Goal: Information Seeking & Learning: Learn about a topic

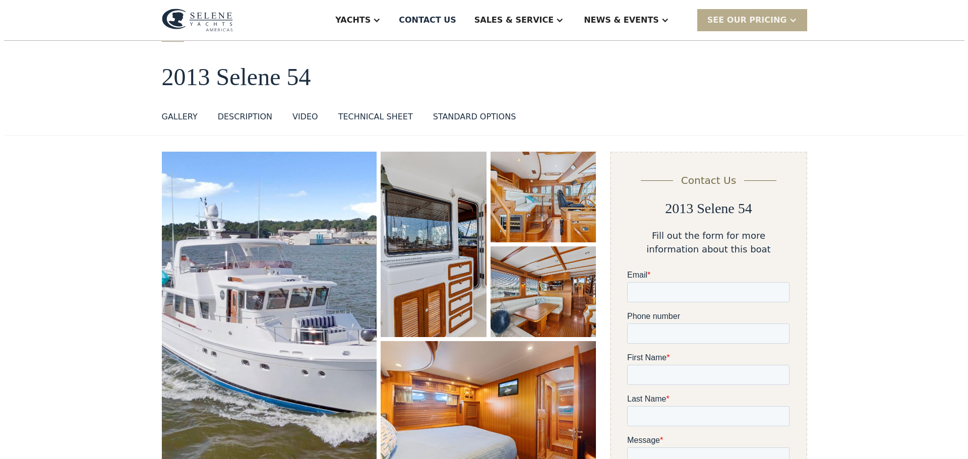
scroll to position [151, 0]
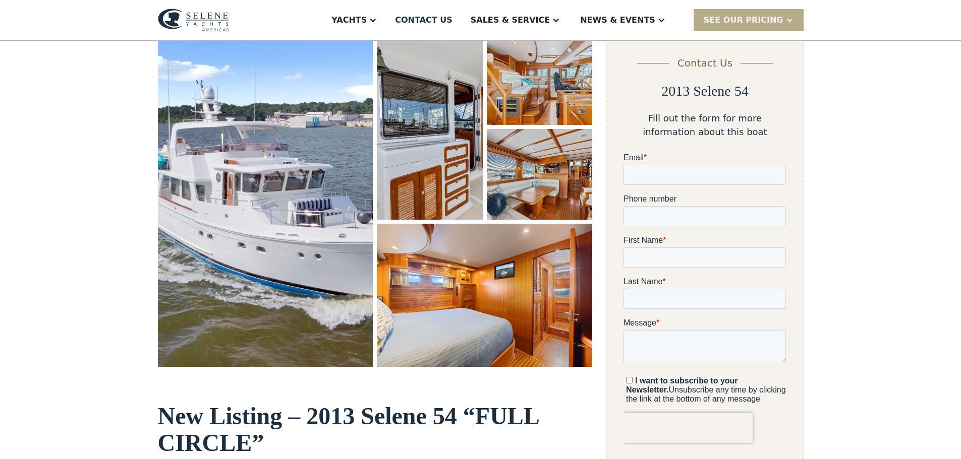
click at [325, 156] on img "open lightbox" at bounding box center [265, 200] width 215 height 333
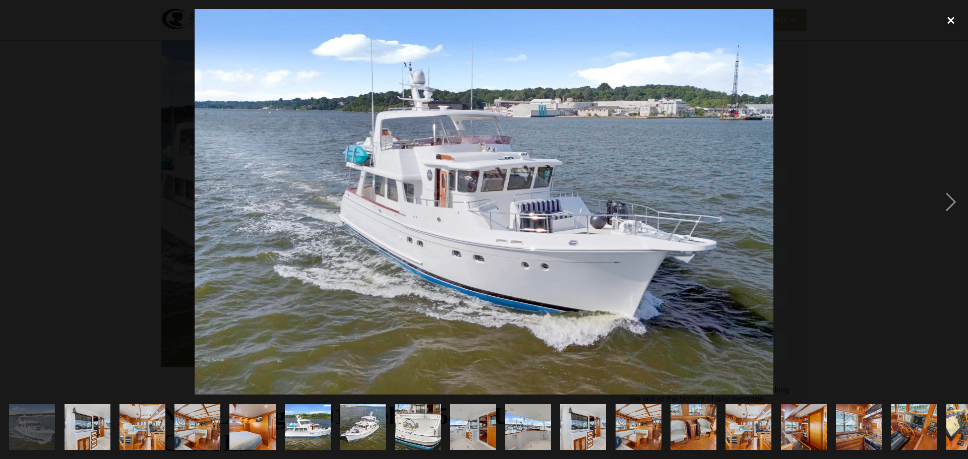
click at [946, 21] on div "close lightbox" at bounding box center [951, 20] width 34 height 22
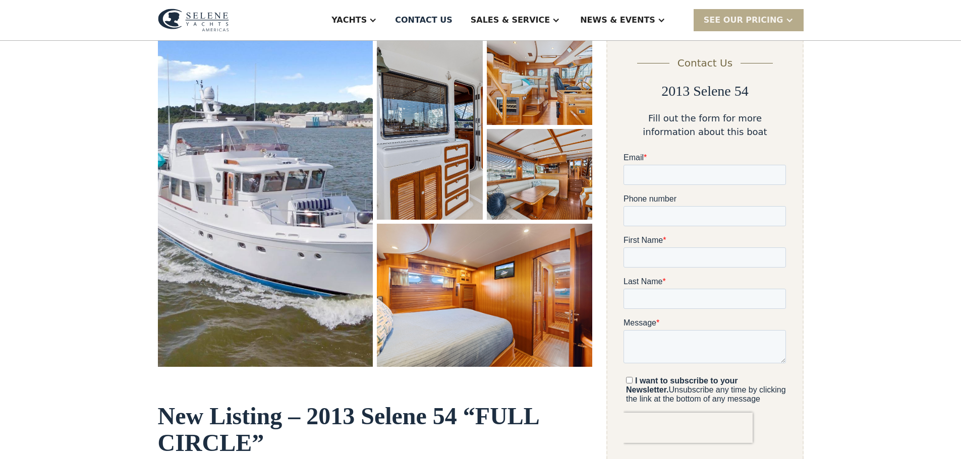
click at [296, 209] on img "open lightbox" at bounding box center [265, 200] width 215 height 333
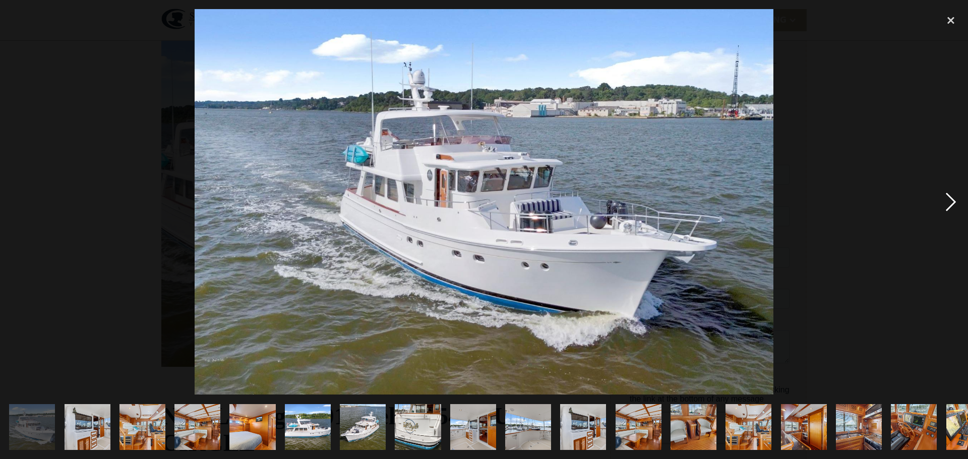
click at [952, 200] on div "next image" at bounding box center [951, 202] width 34 height 386
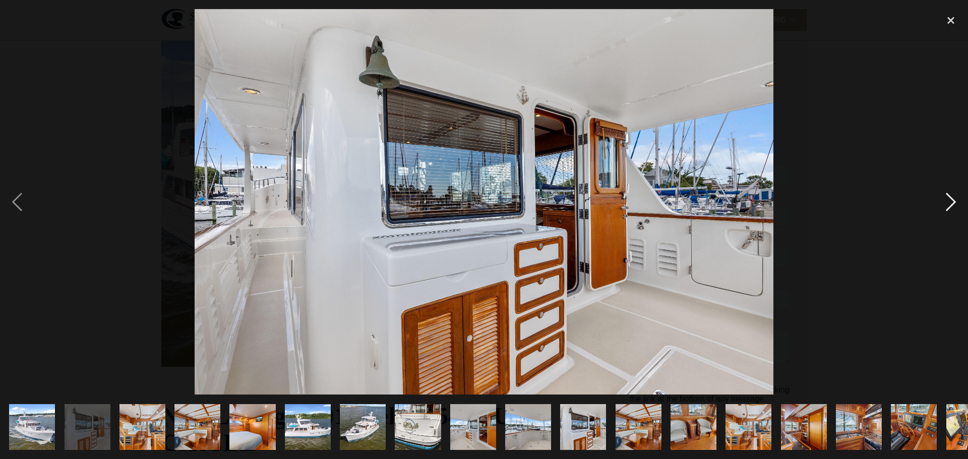
click at [952, 200] on div "next image" at bounding box center [951, 202] width 34 height 386
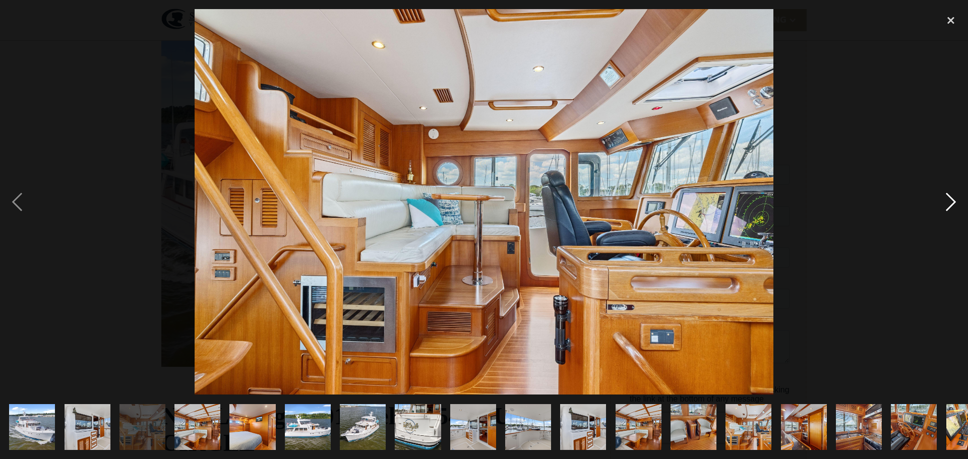
click at [952, 200] on div "next image" at bounding box center [951, 202] width 34 height 386
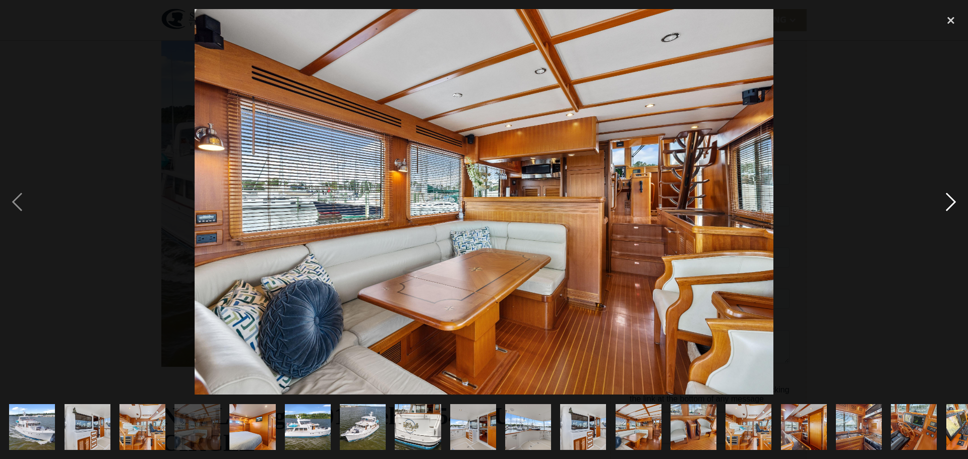
click at [952, 200] on div "next image" at bounding box center [951, 202] width 34 height 386
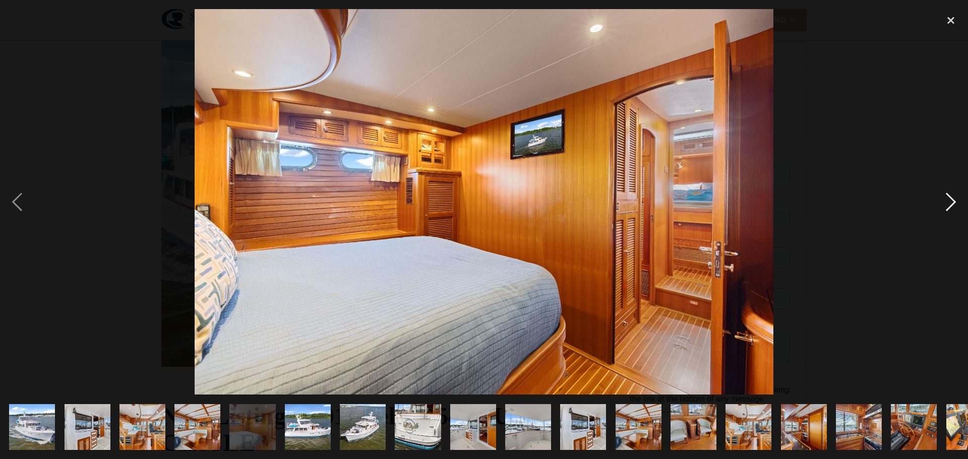
click at [952, 200] on div "next image" at bounding box center [951, 202] width 34 height 386
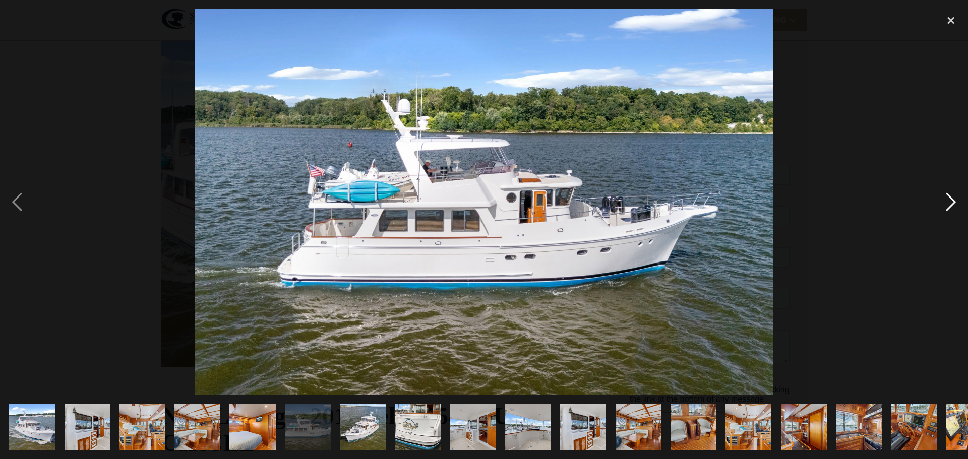
click at [952, 200] on div "next image" at bounding box center [951, 202] width 34 height 386
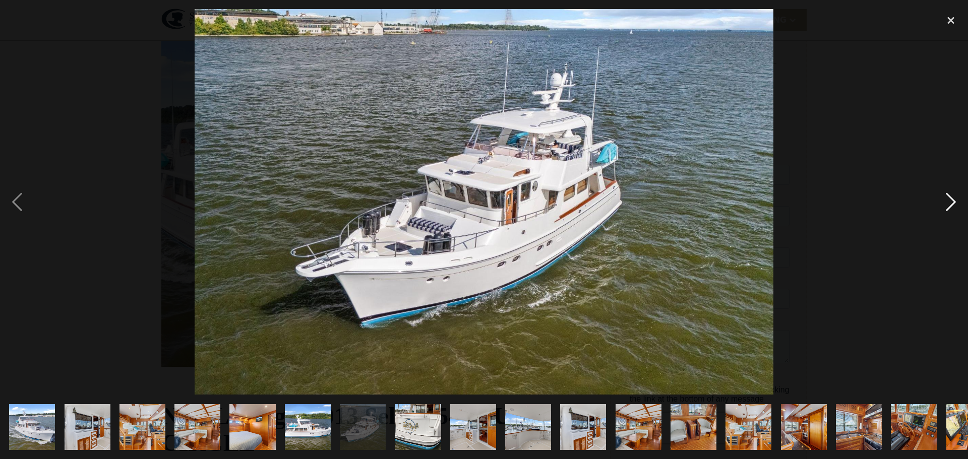
click at [952, 200] on div "next image" at bounding box center [951, 202] width 34 height 386
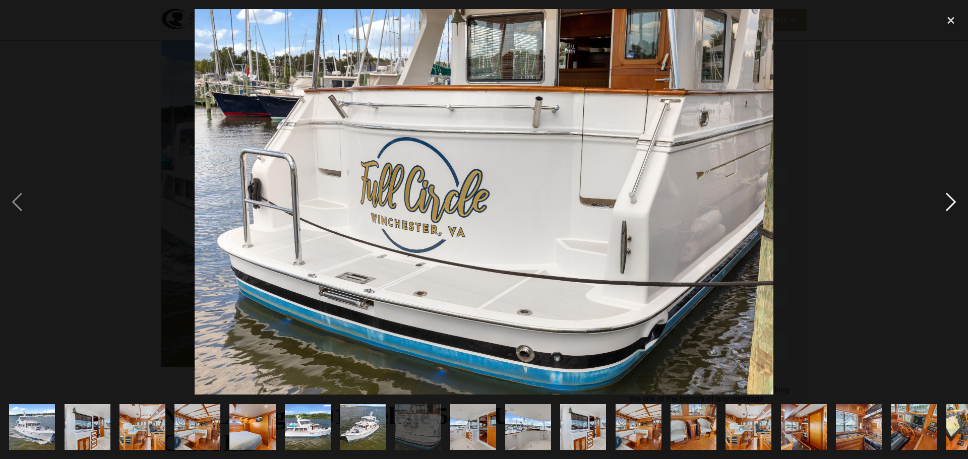
click at [952, 200] on div "next image" at bounding box center [951, 202] width 34 height 386
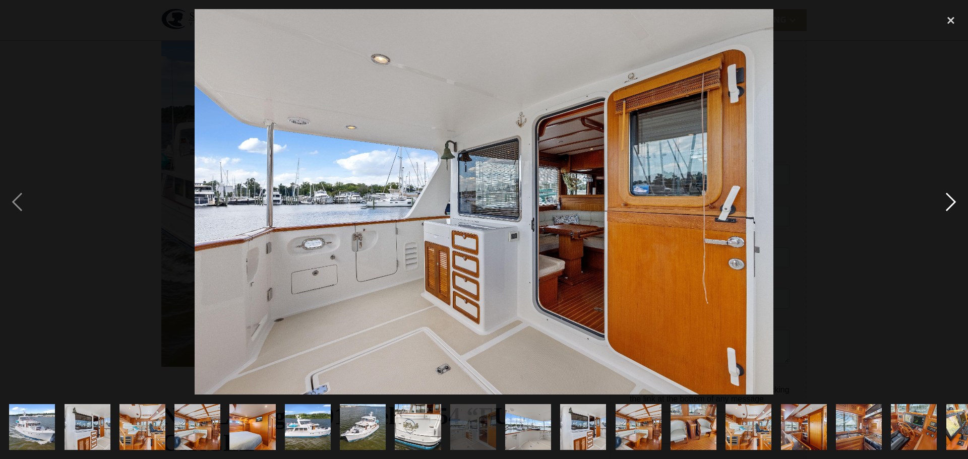
click at [952, 200] on div "next image" at bounding box center [951, 202] width 34 height 386
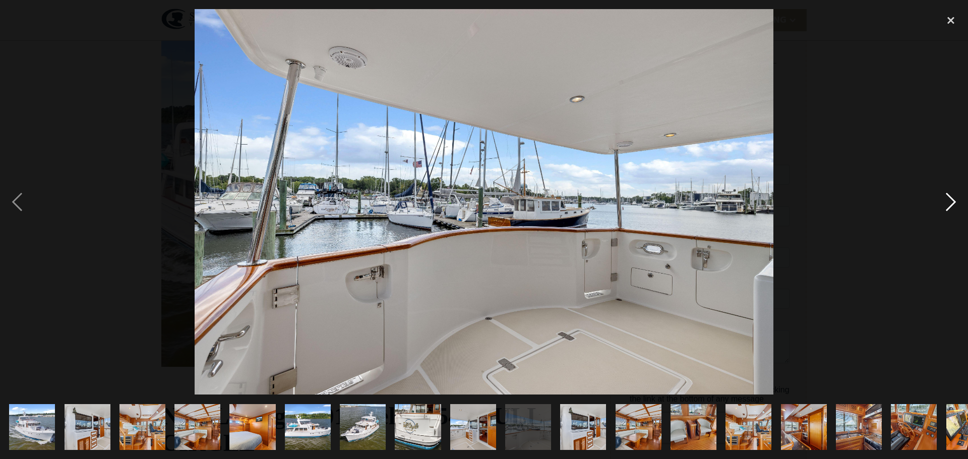
click at [952, 200] on div "next image" at bounding box center [951, 202] width 34 height 386
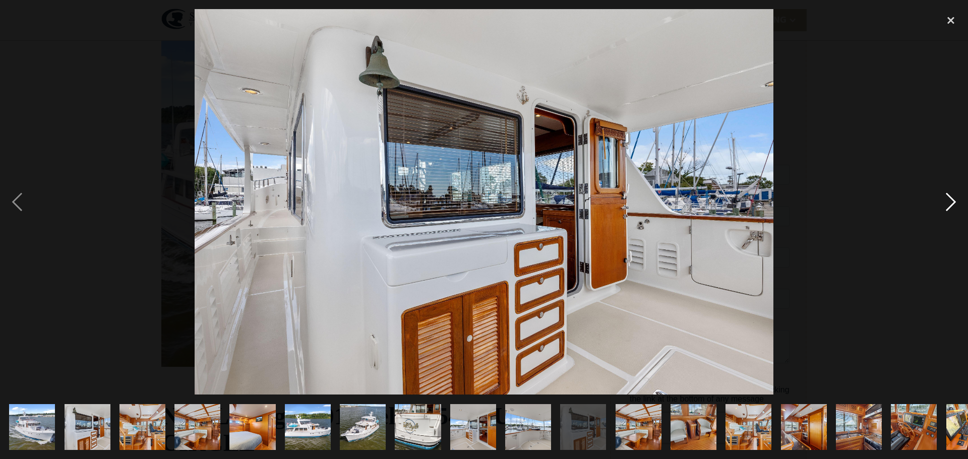
click at [952, 200] on div "next image" at bounding box center [951, 202] width 34 height 386
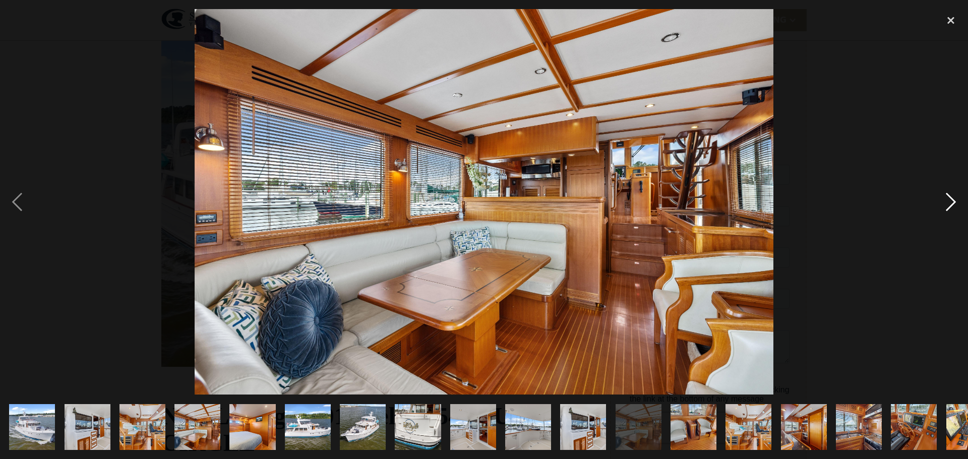
click at [952, 200] on div "next image" at bounding box center [951, 202] width 34 height 386
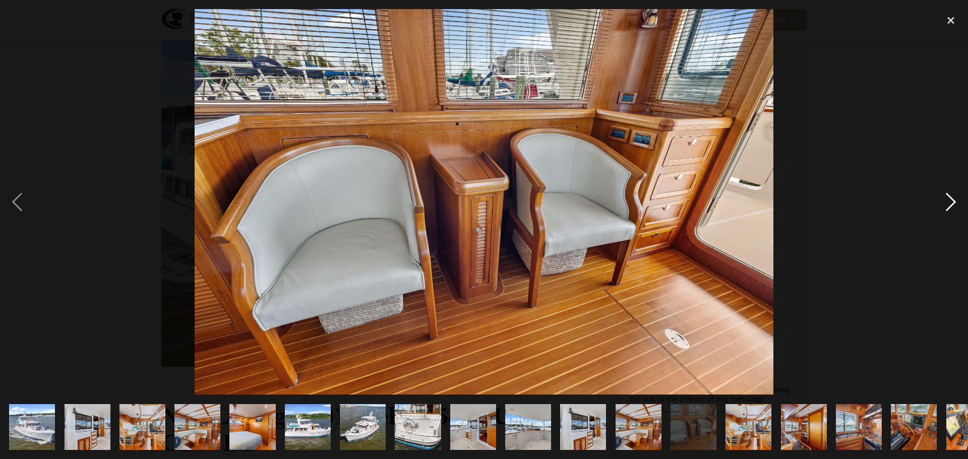
click at [952, 200] on div "next image" at bounding box center [951, 202] width 34 height 386
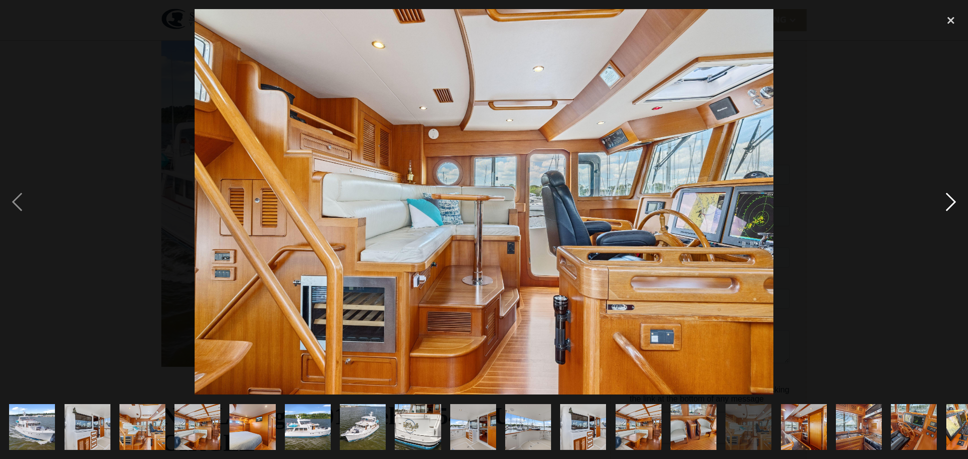
click at [952, 200] on div "next image" at bounding box center [951, 202] width 34 height 386
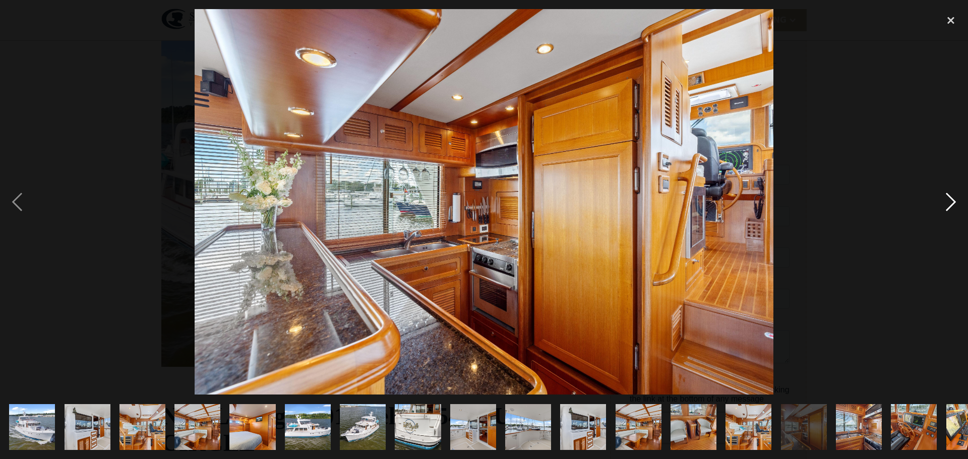
click at [952, 200] on div "next image" at bounding box center [951, 202] width 34 height 386
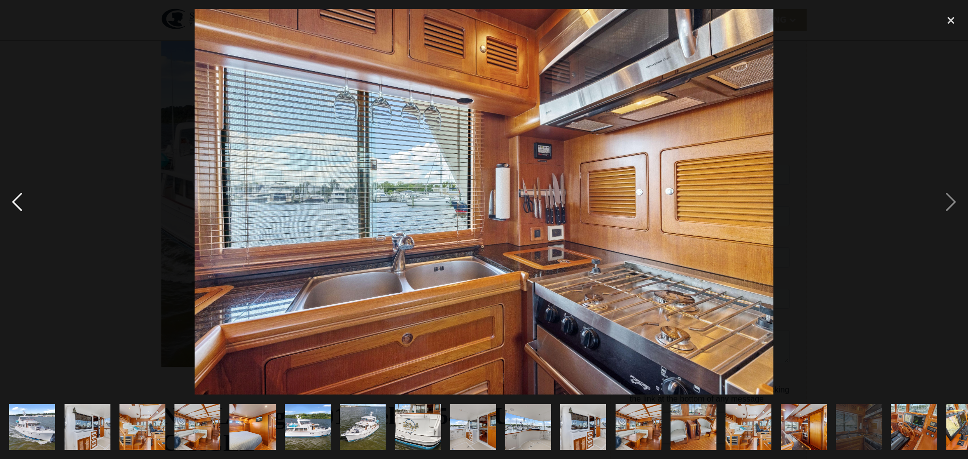
click at [15, 204] on div "previous image" at bounding box center [17, 202] width 34 height 386
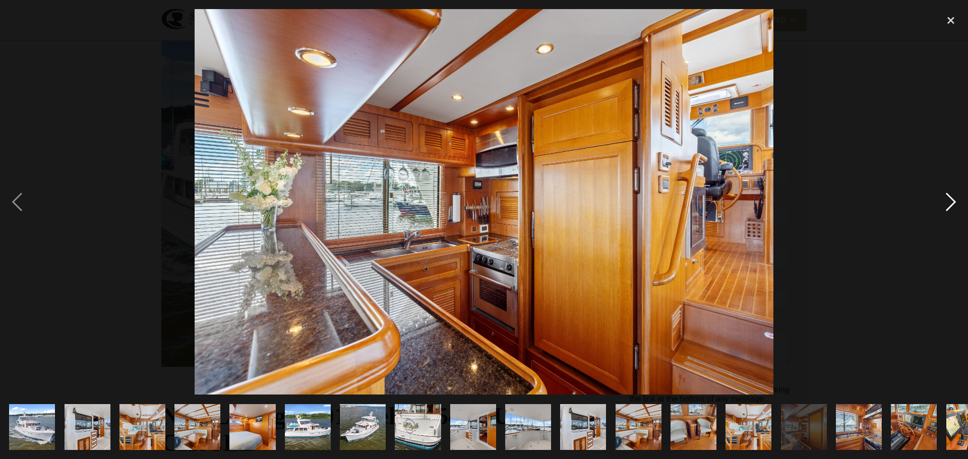
click at [950, 202] on div "next image" at bounding box center [951, 202] width 34 height 386
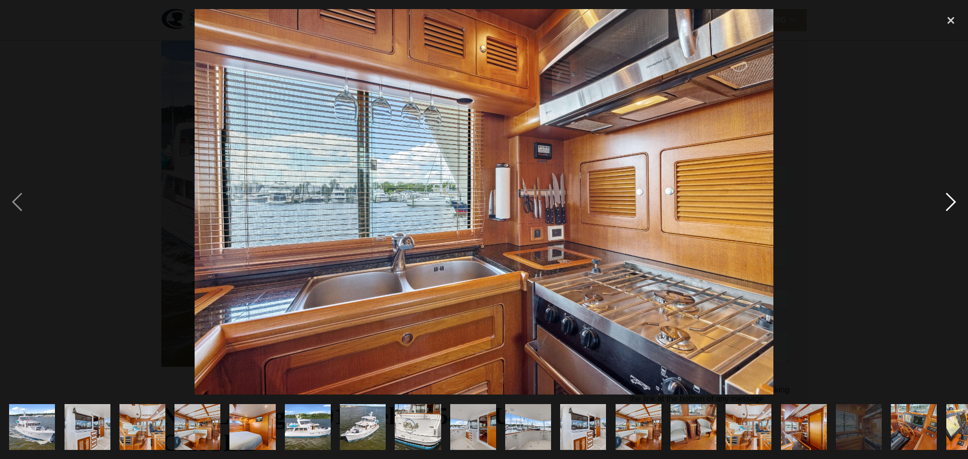
click at [950, 202] on div "next image" at bounding box center [951, 202] width 34 height 386
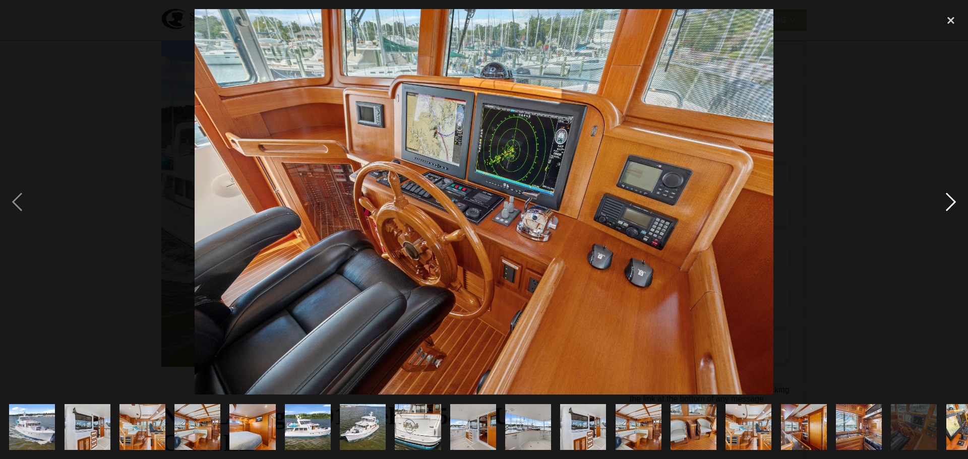
click at [950, 201] on div "next image" at bounding box center [951, 202] width 34 height 386
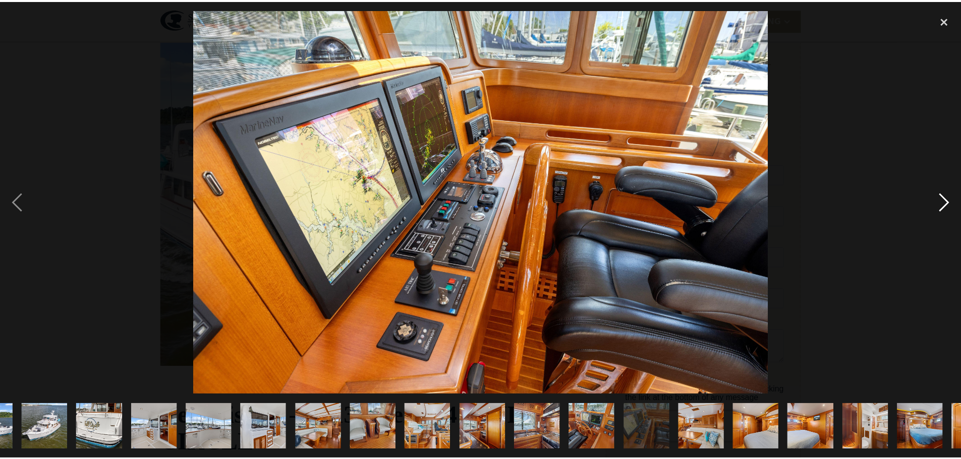
scroll to position [0, 639]
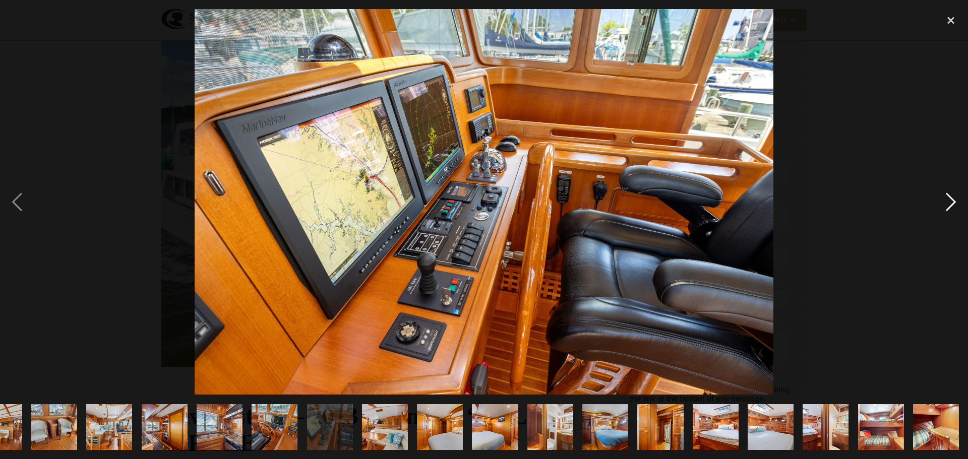
click at [950, 201] on div "next image" at bounding box center [951, 202] width 34 height 386
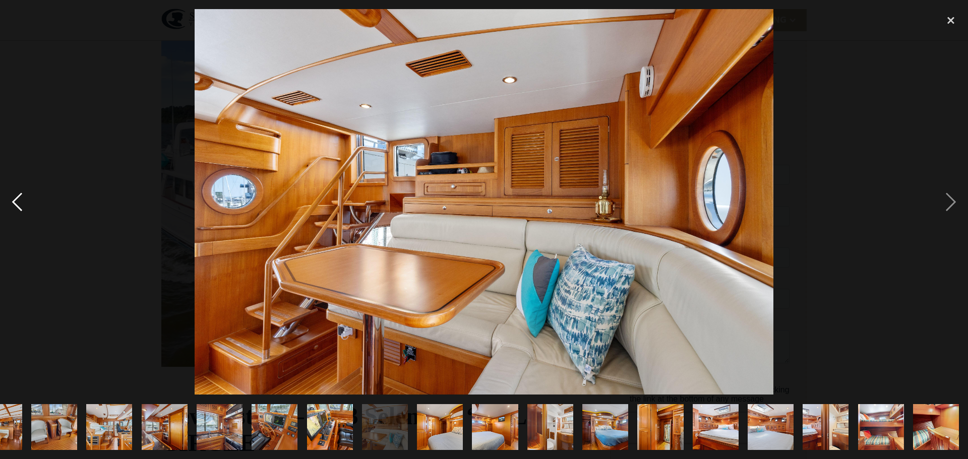
click at [12, 203] on div "previous image" at bounding box center [17, 202] width 34 height 386
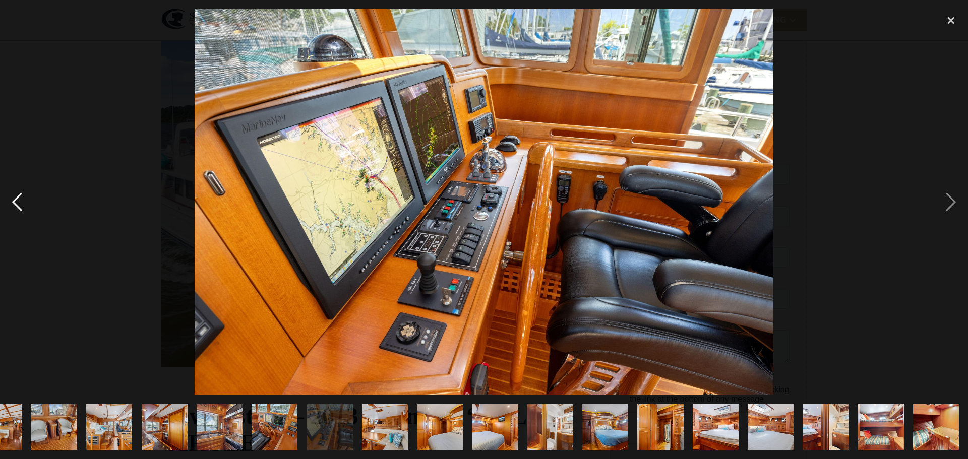
click at [12, 203] on div "previous image" at bounding box center [17, 202] width 34 height 386
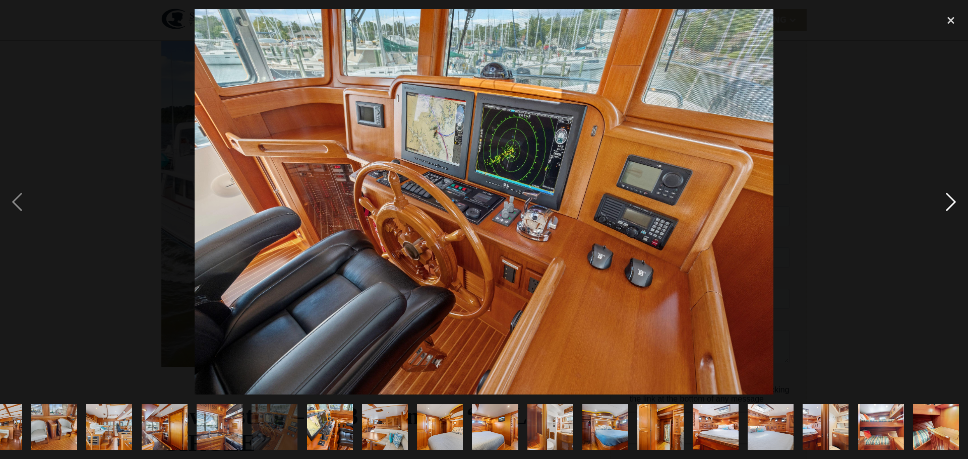
click at [946, 200] on div "next image" at bounding box center [951, 202] width 34 height 386
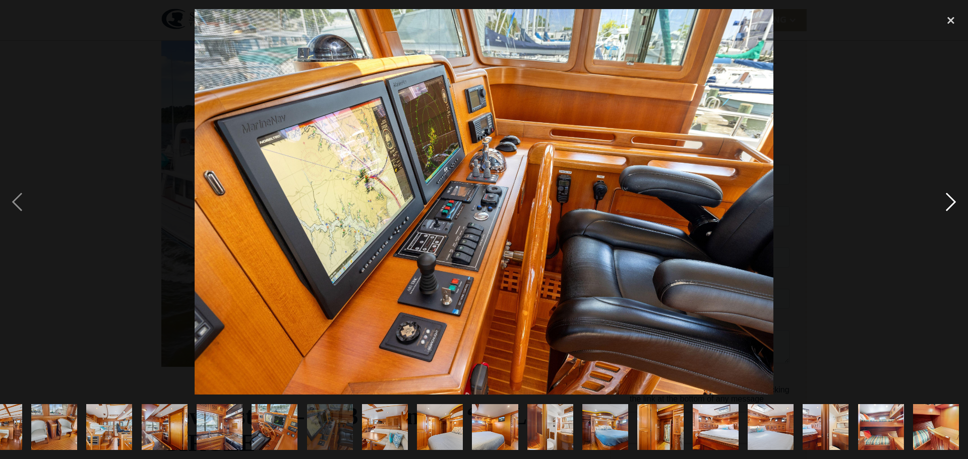
click at [946, 200] on div "next image" at bounding box center [951, 202] width 34 height 386
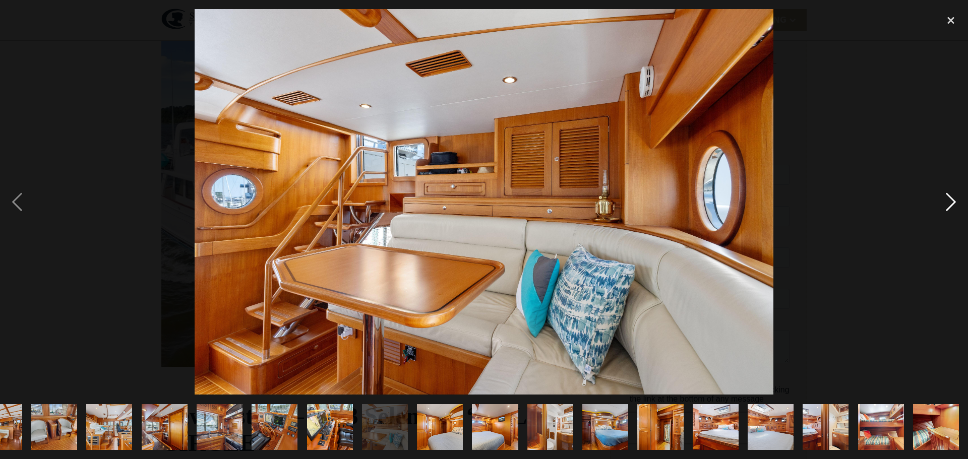
click at [946, 200] on div "next image" at bounding box center [951, 202] width 34 height 386
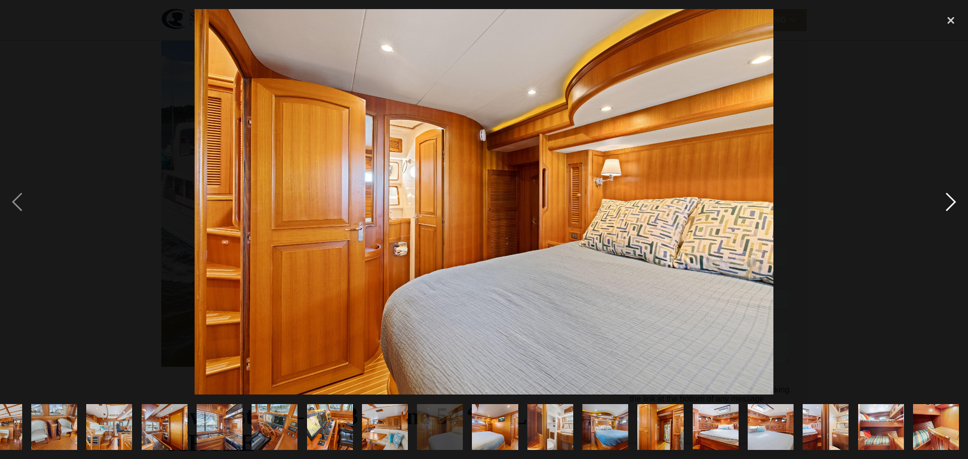
click at [946, 200] on div "next image" at bounding box center [951, 202] width 34 height 386
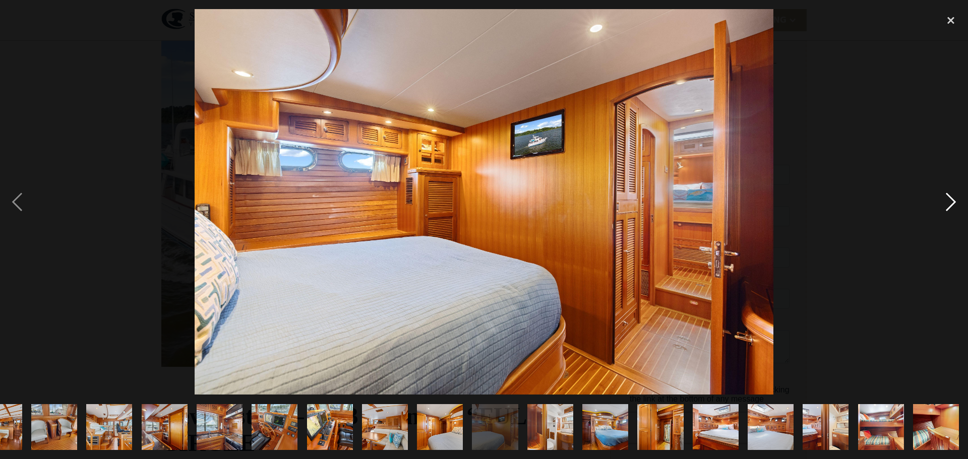
click at [946, 200] on div "next image" at bounding box center [951, 202] width 34 height 386
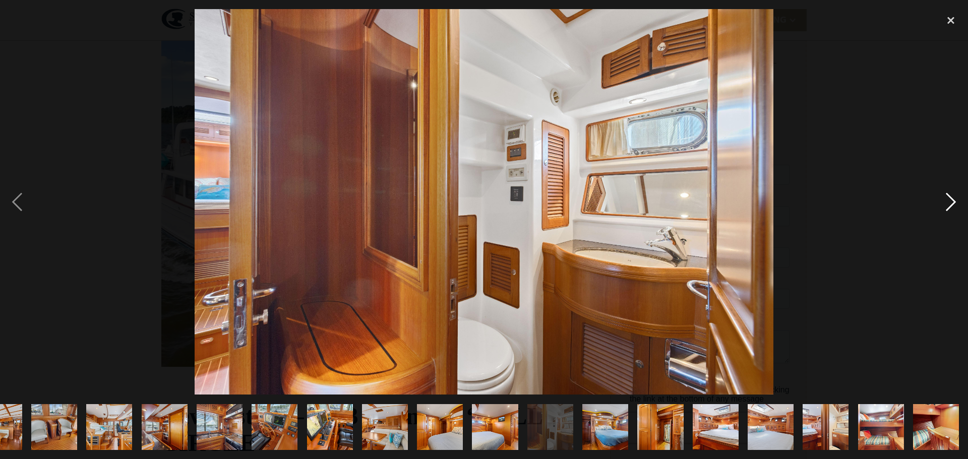
click at [946, 200] on div "next image" at bounding box center [951, 202] width 34 height 386
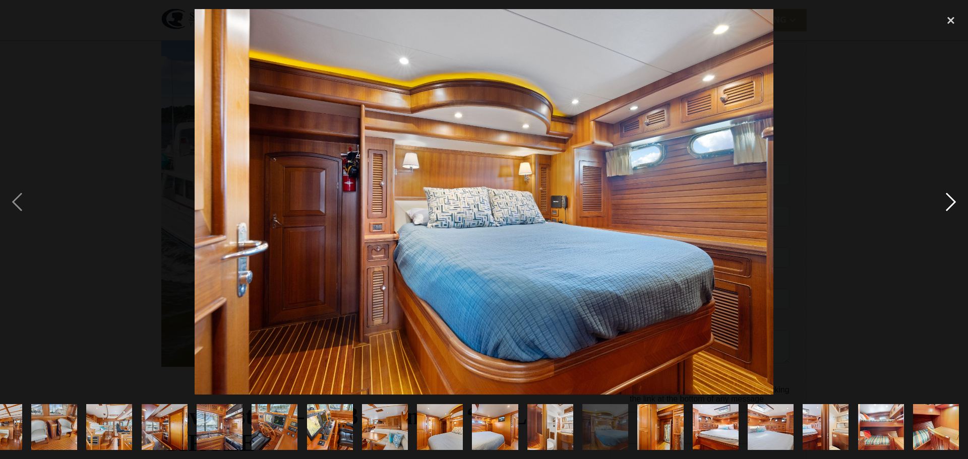
click at [946, 200] on div "next image" at bounding box center [951, 202] width 34 height 386
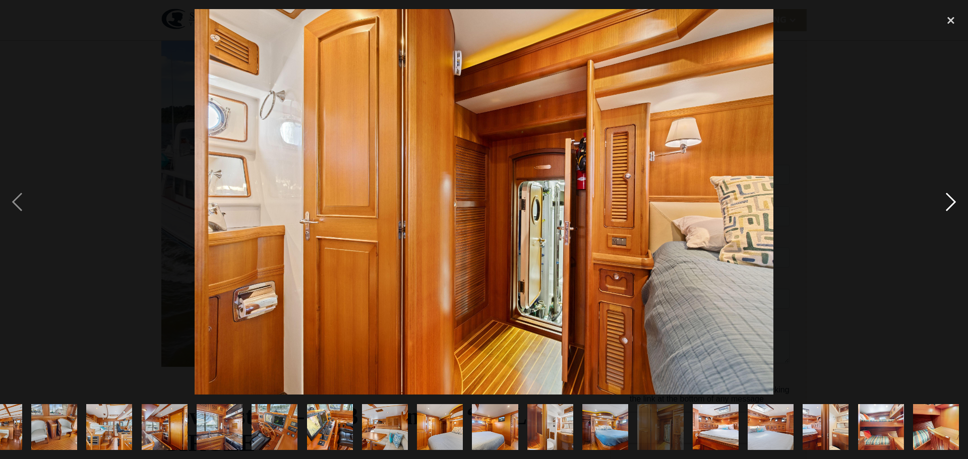
click at [946, 200] on div "next image" at bounding box center [951, 202] width 34 height 386
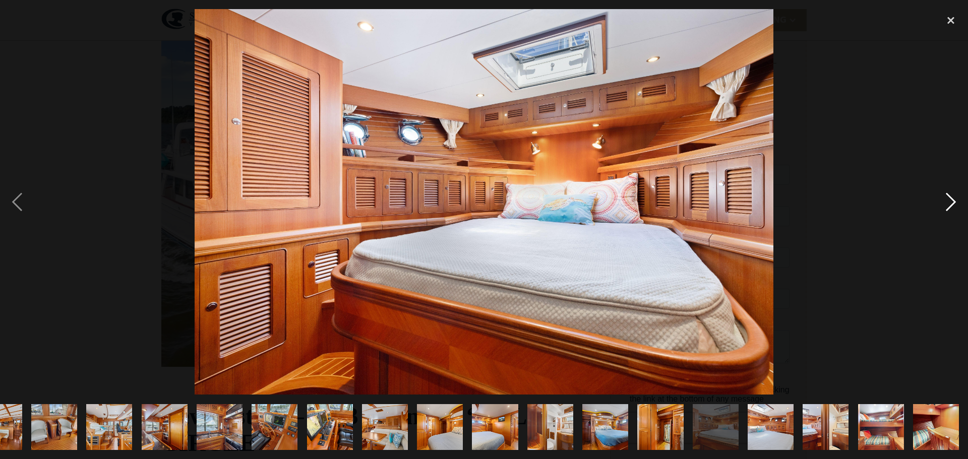
click at [946, 200] on div "next image" at bounding box center [951, 202] width 34 height 386
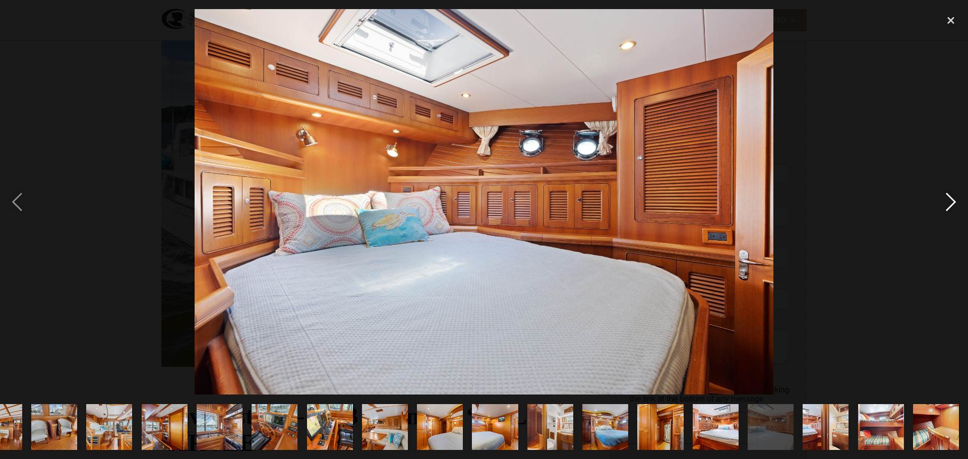
click at [946, 200] on div "next image" at bounding box center [951, 202] width 34 height 386
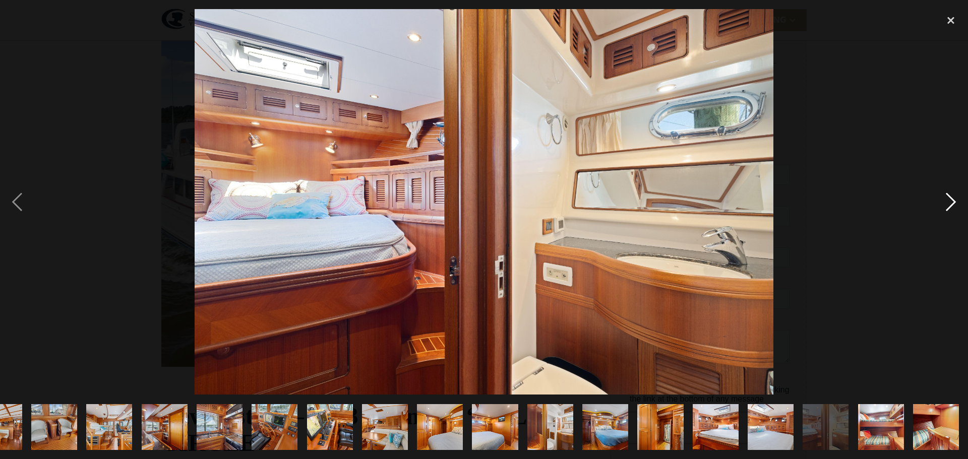
click at [946, 200] on div "next image" at bounding box center [951, 202] width 34 height 386
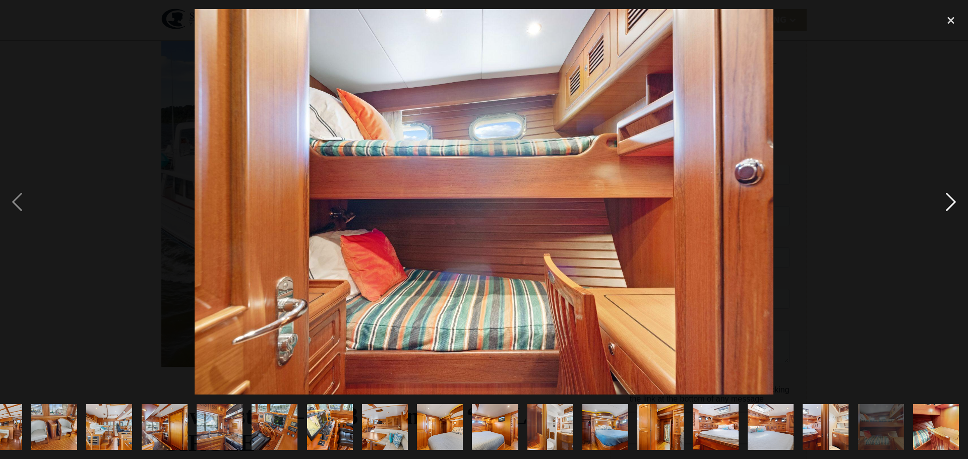
click at [946, 200] on div "next image" at bounding box center [951, 202] width 34 height 386
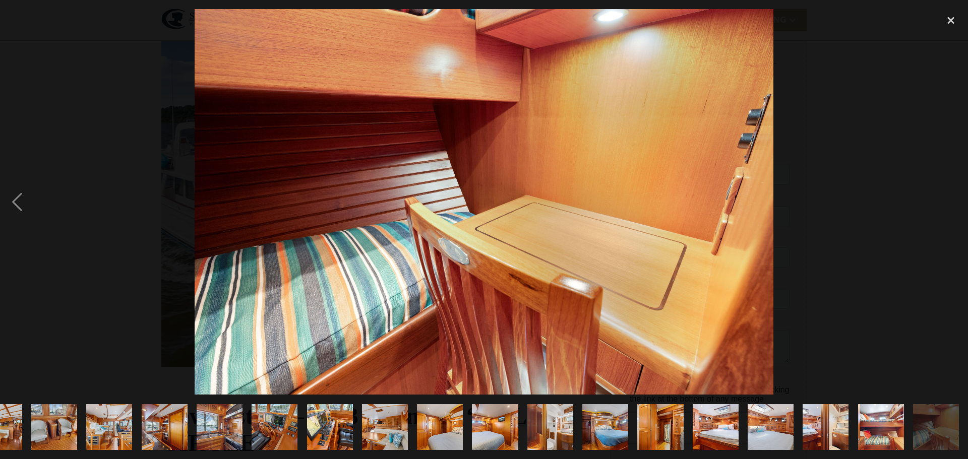
click at [946, 200] on div "next image" at bounding box center [951, 202] width 34 height 386
click at [953, 20] on div "close lightbox" at bounding box center [951, 20] width 34 height 22
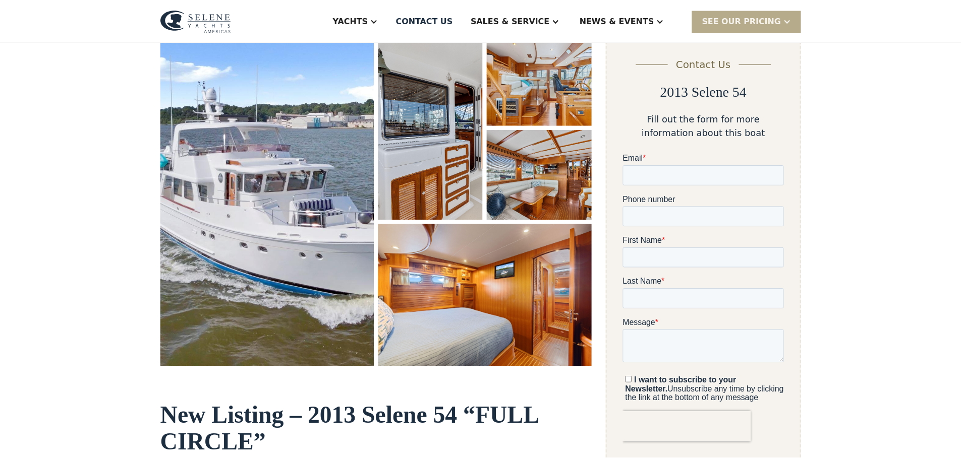
scroll to position [0, 0]
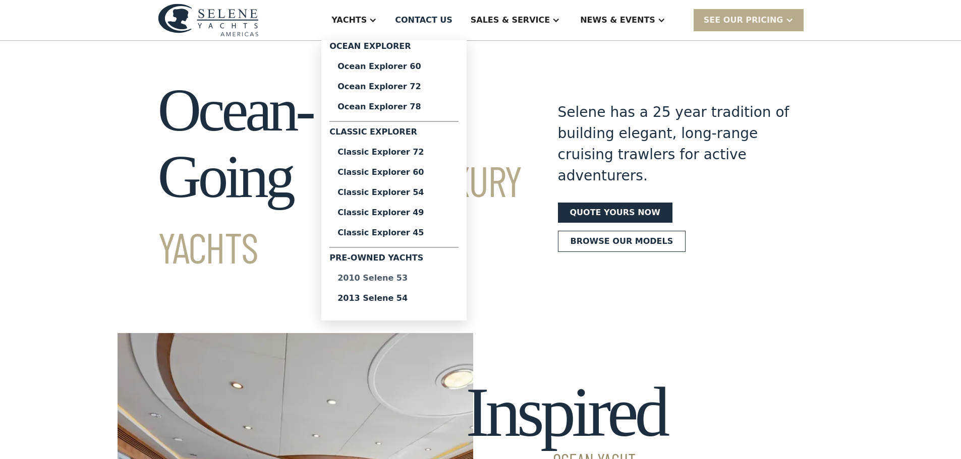
click at [447, 279] on div "2010 Selene 53" at bounding box center [393, 278] width 113 height 8
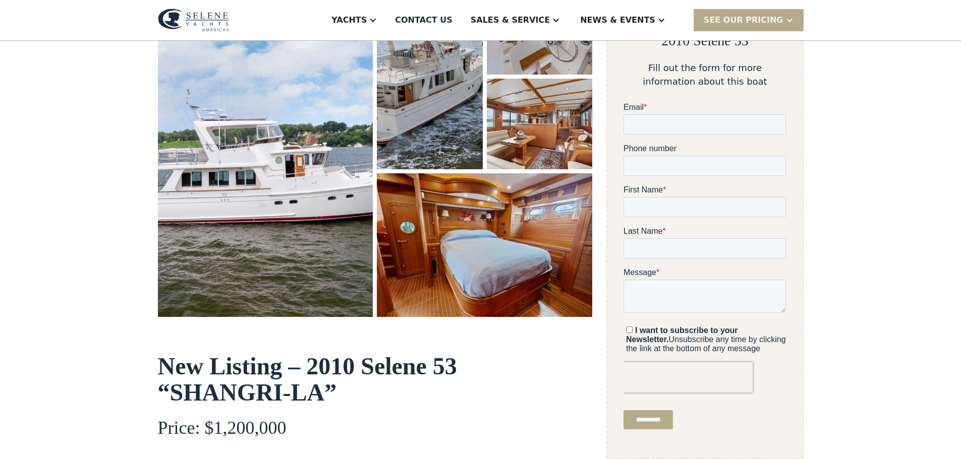
click at [269, 204] on img "open lightbox" at bounding box center [265, 150] width 215 height 333
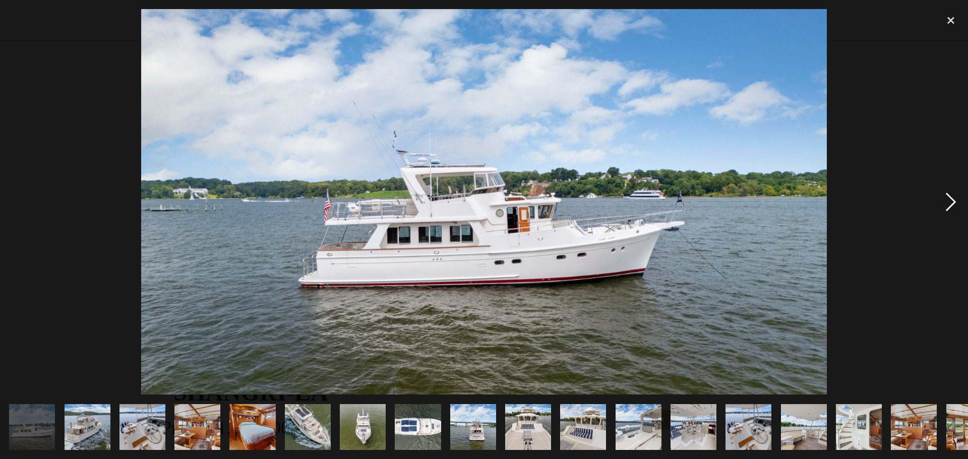
click at [946, 203] on div "next image" at bounding box center [951, 202] width 34 height 386
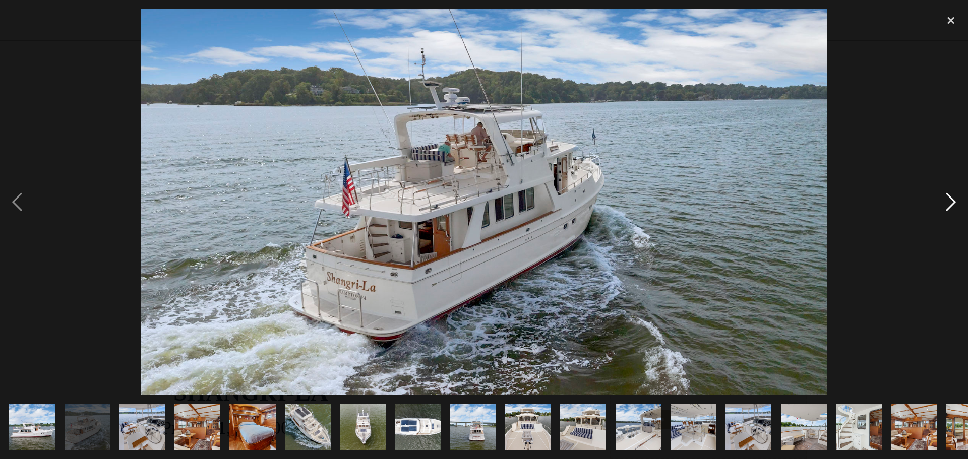
click at [946, 203] on div "next image" at bounding box center [951, 202] width 34 height 386
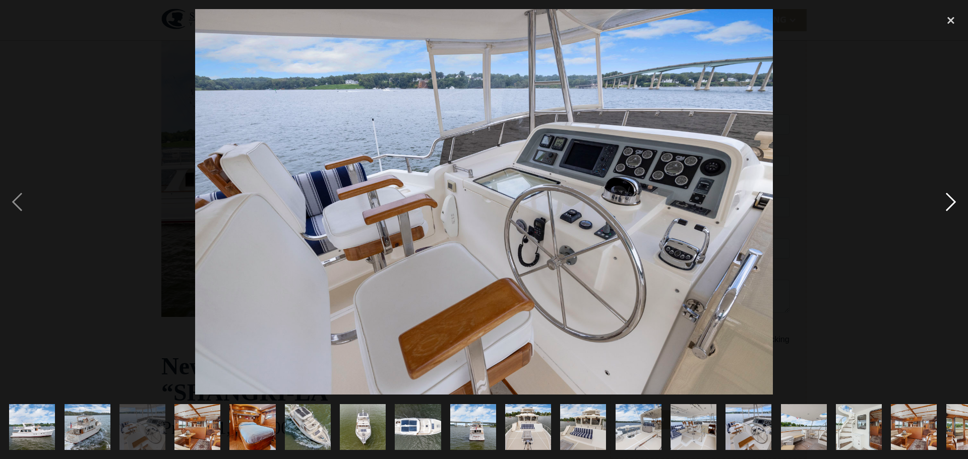
click at [943, 204] on div "next image" at bounding box center [951, 202] width 34 height 386
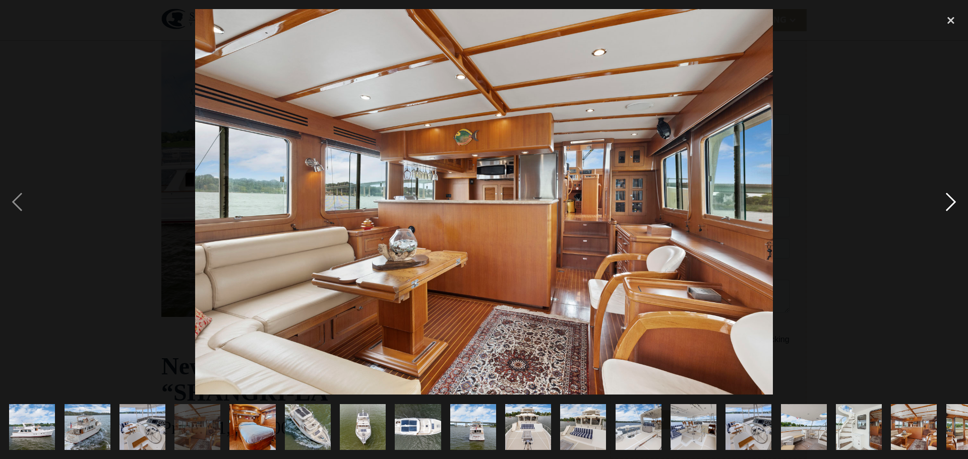
click at [943, 204] on div "next image" at bounding box center [951, 202] width 34 height 386
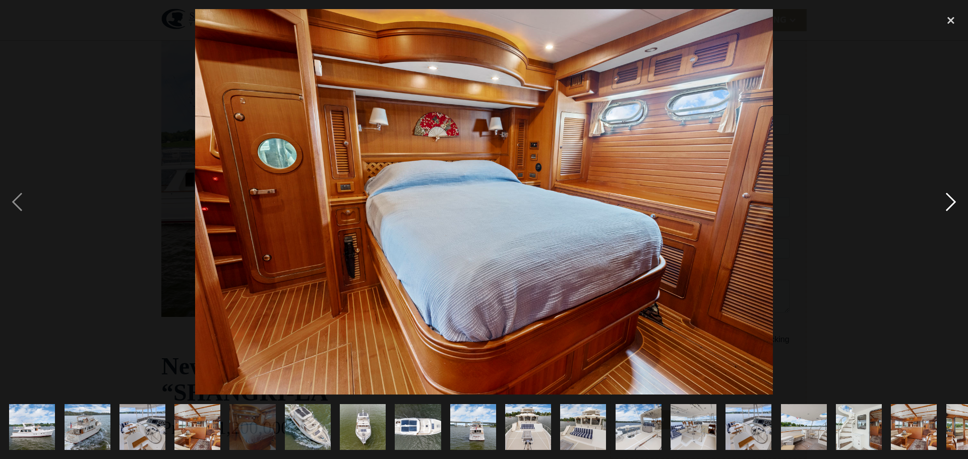
click at [943, 204] on div "next image" at bounding box center [951, 202] width 34 height 386
